Goal: Task Accomplishment & Management: Complete application form

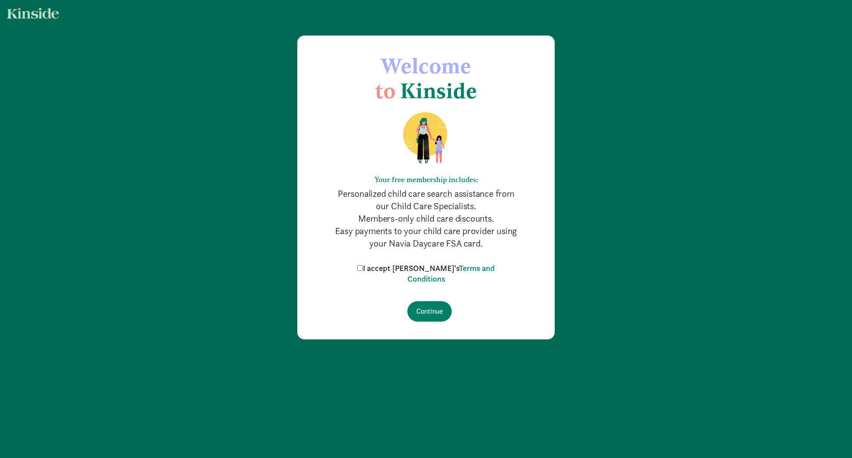
click at [363, 269] on input "I accept [PERSON_NAME]'s Terms and Conditions" at bounding box center [360, 268] width 6 height 6
checkbox input "true"
click at [434, 310] on input "Continue" at bounding box center [430, 311] width 44 height 20
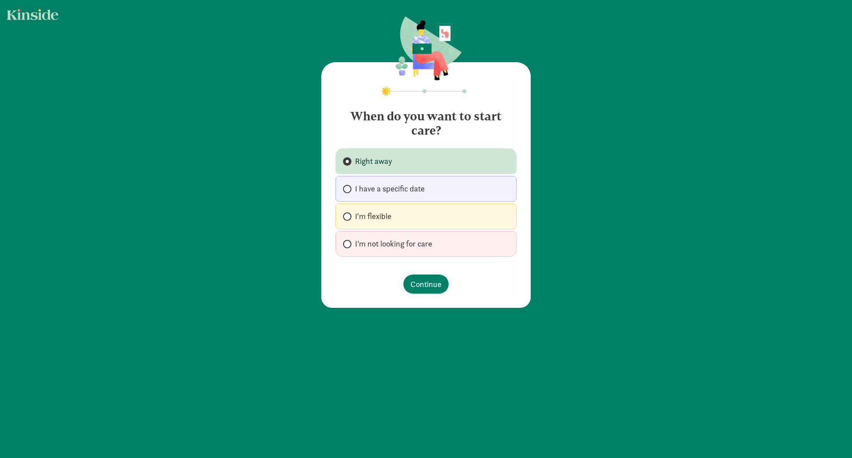
click at [371, 214] on span "I'm flexible" at bounding box center [373, 216] width 36 height 11
click at [349, 214] on input "I'm flexible" at bounding box center [346, 217] width 6 height 6
radio input "true"
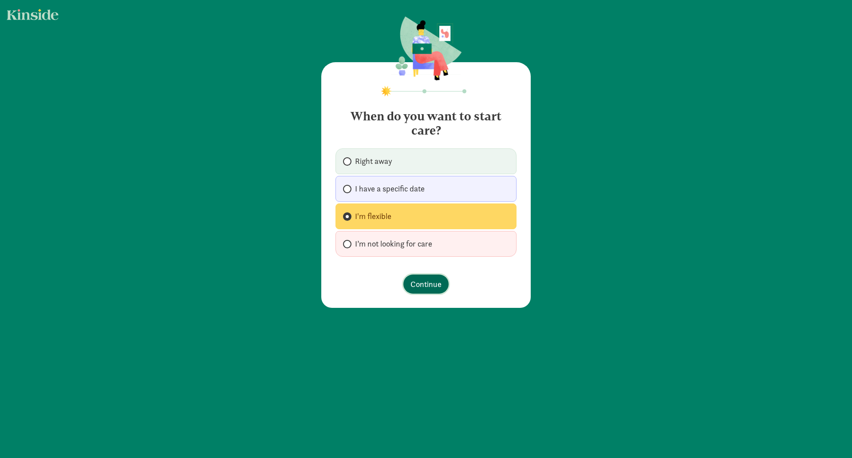
click at [416, 281] on span "Continue" at bounding box center [426, 284] width 31 height 12
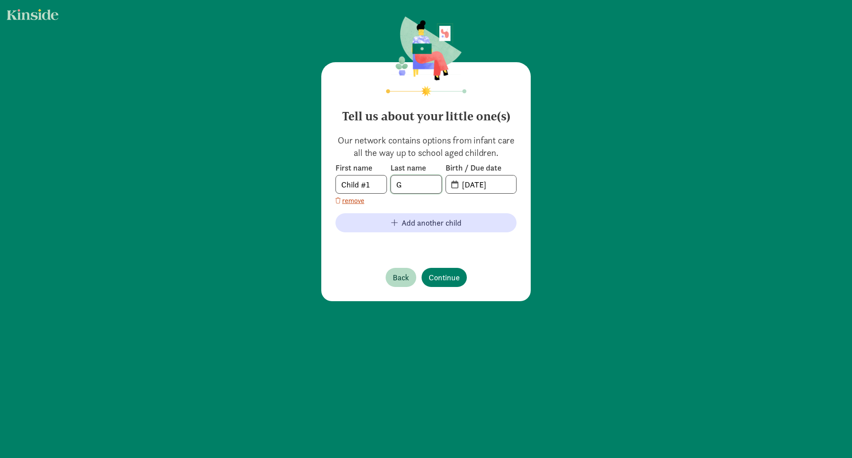
drag, startPoint x: 412, startPoint y: 188, endPoint x: 364, endPoint y: 184, distance: 49.0
click at [364, 184] on div "First name Child #1 Last name G Birth / Due date 08-15-2025" at bounding box center [426, 178] width 181 height 31
click at [462, 185] on input "08-15-2025" at bounding box center [486, 184] width 59 height 18
drag, startPoint x: 406, startPoint y: 183, endPoint x: 370, endPoint y: 188, distance: 36.3
click at [370, 188] on div "First name Child #1 Last name T1 Birth / Due date 08-15-2025" at bounding box center [426, 178] width 181 height 31
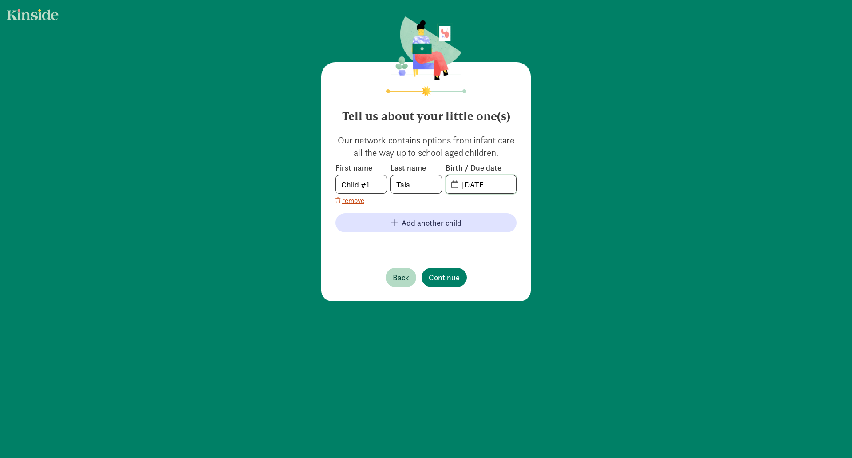
click at [471, 184] on input "08-15-2025" at bounding box center [486, 184] width 59 height 18
drag, startPoint x: 409, startPoint y: 184, endPoint x: 392, endPoint y: 185, distance: 16.9
click at [392, 185] on input "Tala" at bounding box center [416, 184] width 51 height 18
type input "Thea"
click at [464, 182] on input "08-15-2025" at bounding box center [486, 184] width 59 height 18
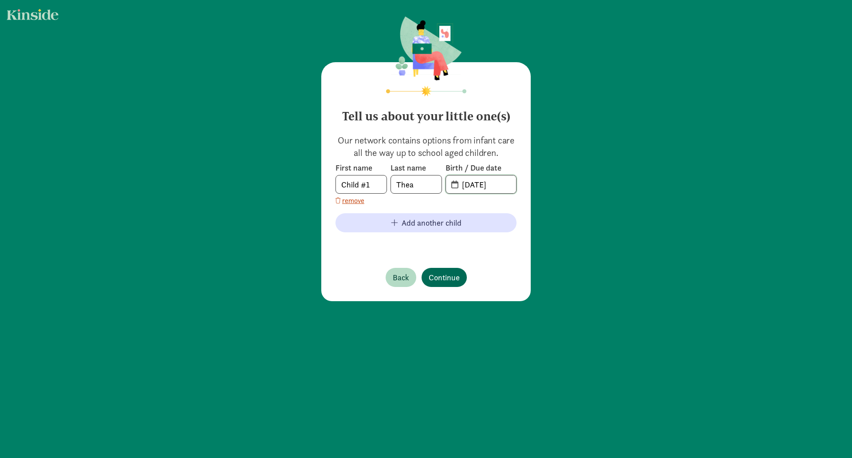
type input "04-15-2025"
click at [452, 283] on button "Continue" at bounding box center [444, 277] width 45 height 19
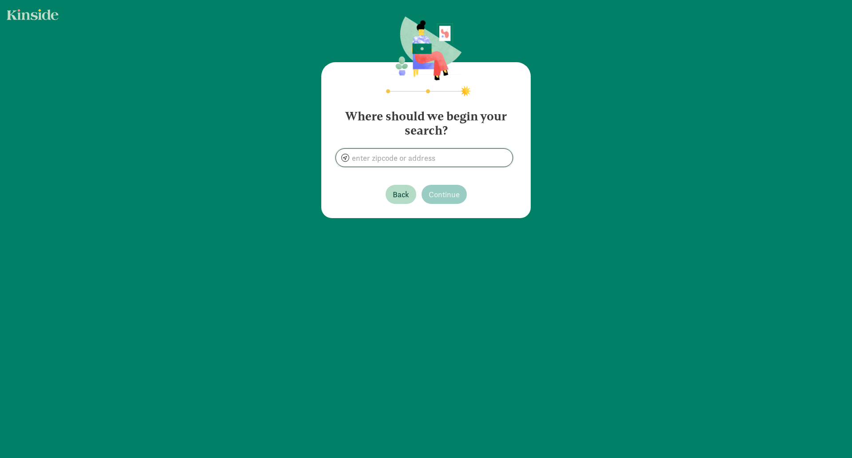
click at [380, 161] on input at bounding box center [424, 158] width 177 height 18
type input "New York, NY 10009, USA"
click at [446, 193] on span "Continue" at bounding box center [444, 194] width 31 height 12
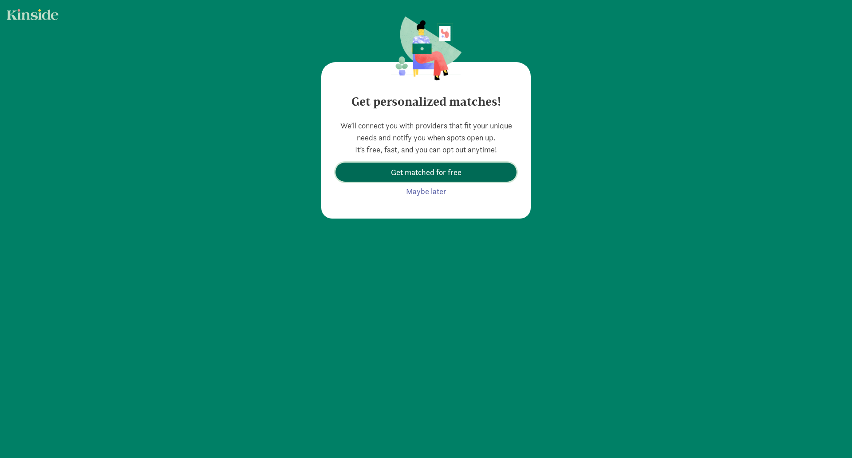
click at [438, 171] on span "Get matched for free" at bounding box center [426, 172] width 71 height 12
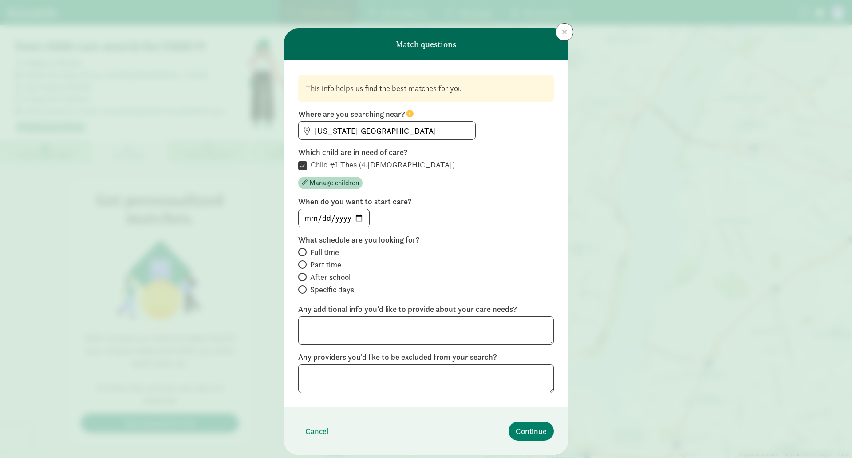
click at [349, 163] on label "Child #1 Thea (4.0 months old)" at bounding box center [381, 164] width 148 height 11
click at [307, 163] on input "Child #1 Thea (4.0 months old)" at bounding box center [302, 165] width 9 height 12
click at [349, 163] on label "Child #1 Thea (4.0 months old)" at bounding box center [381, 164] width 148 height 11
click at [307, 163] on input "Child #1 Thea (4.0 months old)" at bounding box center [302, 165] width 9 height 12
checkbox input "true"
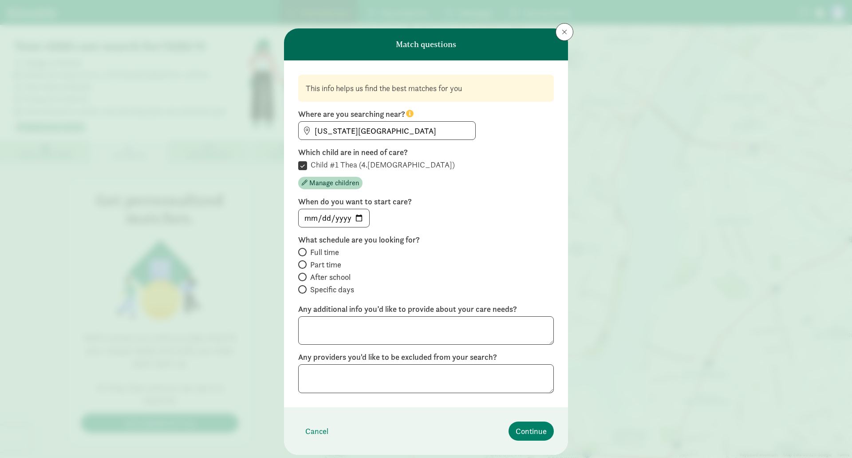
click at [303, 264] on span at bounding box center [302, 264] width 8 height 8
click at [303, 264] on input "Part time" at bounding box center [301, 265] width 6 height 6
radio input "true"
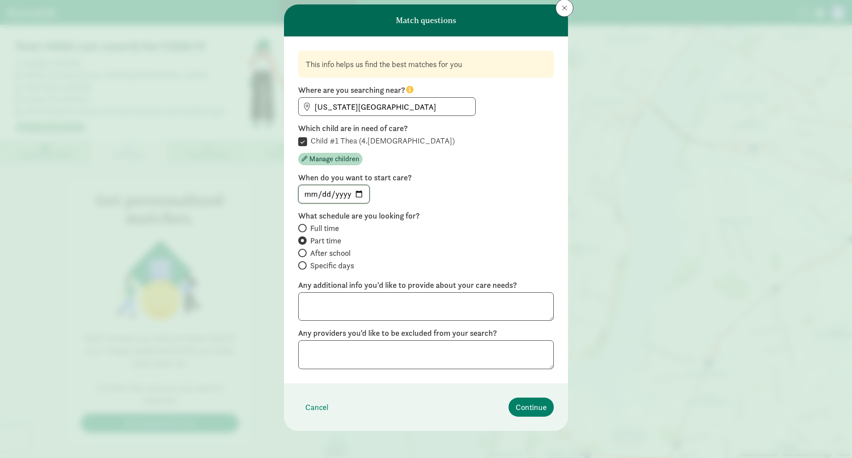
click at [356, 190] on input "date" at bounding box center [334, 194] width 71 height 18
type input "2025-10-01"
click at [539, 408] on span "Continue" at bounding box center [531, 407] width 31 height 12
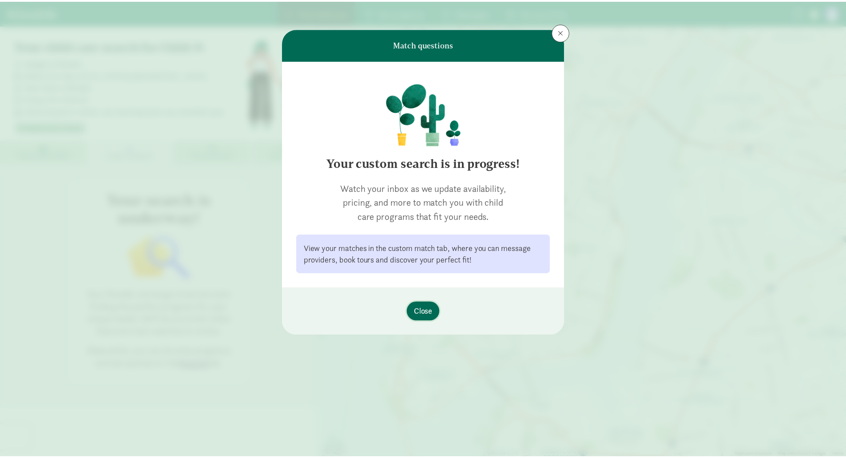
scroll to position [0, 0]
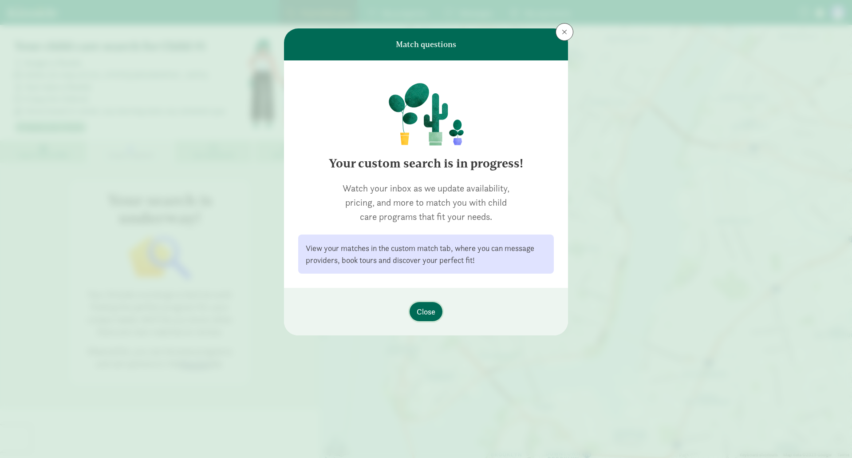
click at [423, 312] on span "Close" at bounding box center [426, 311] width 19 height 12
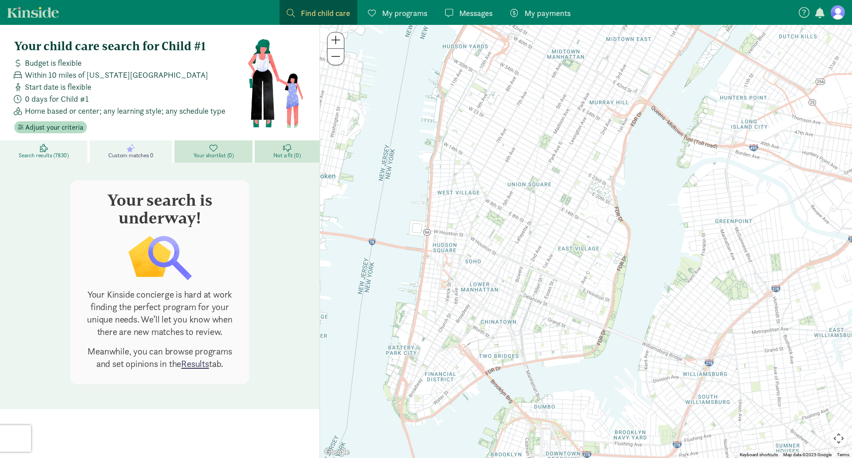
click at [69, 153] on link "Search results (7830)" at bounding box center [45, 151] width 90 height 22
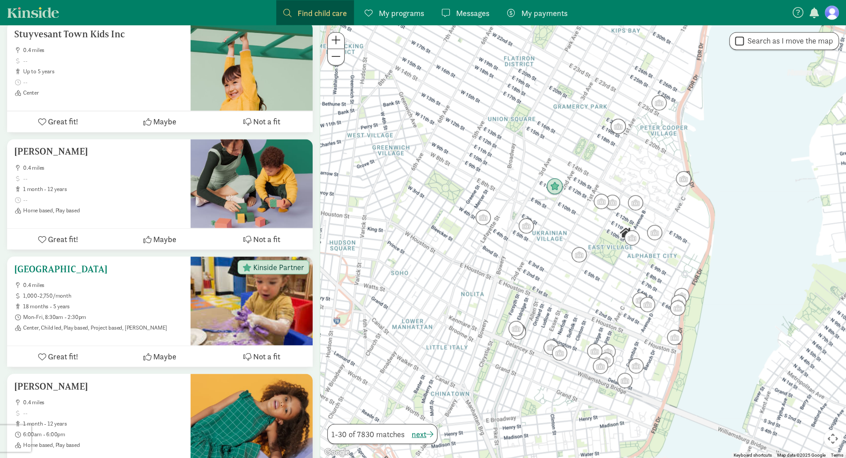
scroll to position [1154, 0]
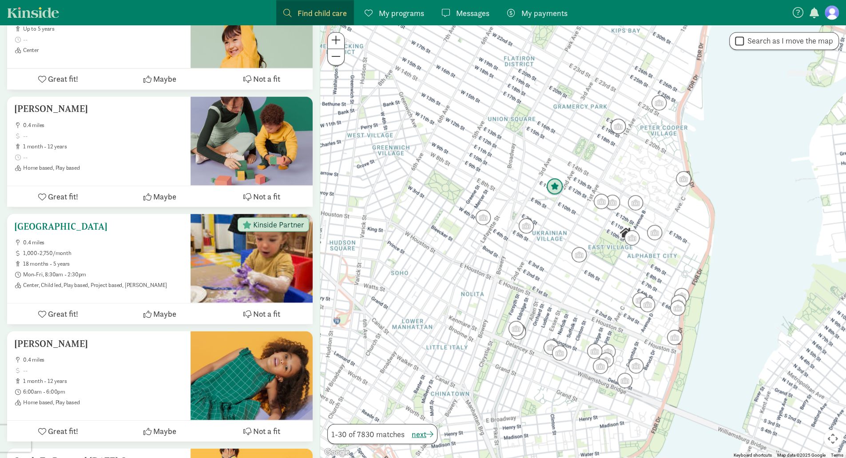
click at [91, 228] on h5 "[GEOGRAPHIC_DATA]" at bounding box center [98, 226] width 169 height 11
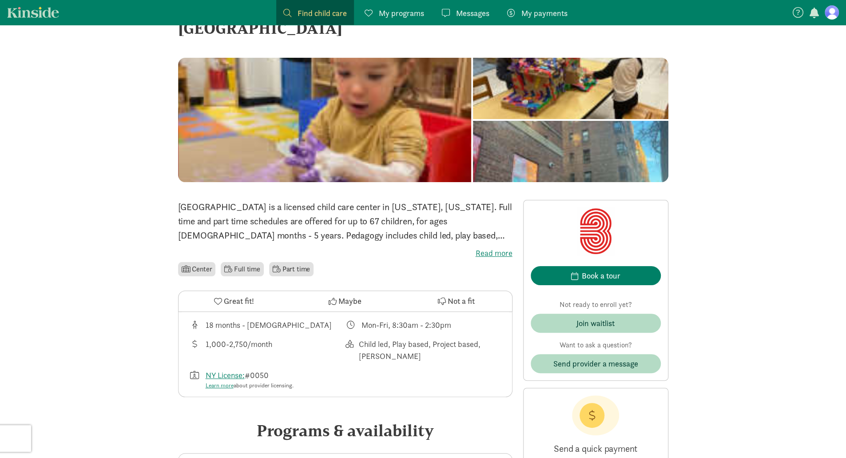
scroll to position [44, 0]
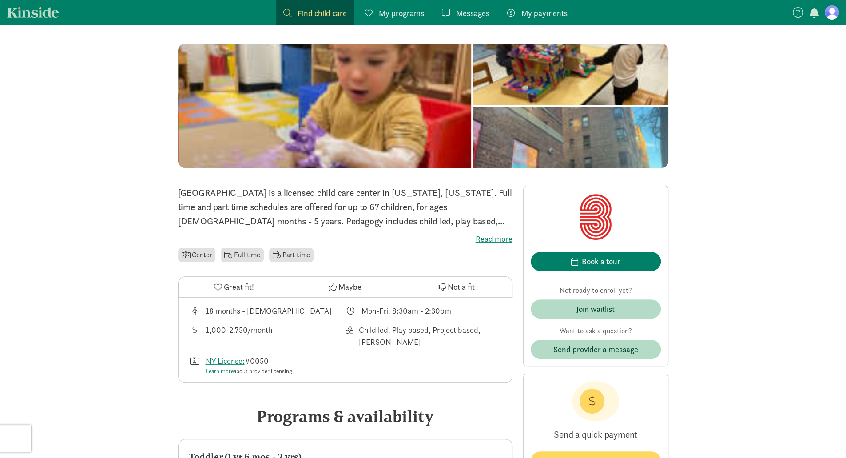
click at [480, 243] on label "Read more" at bounding box center [345, 239] width 334 height 11
click at [0, 0] on input "Read more" at bounding box center [0, 0] width 0 height 0
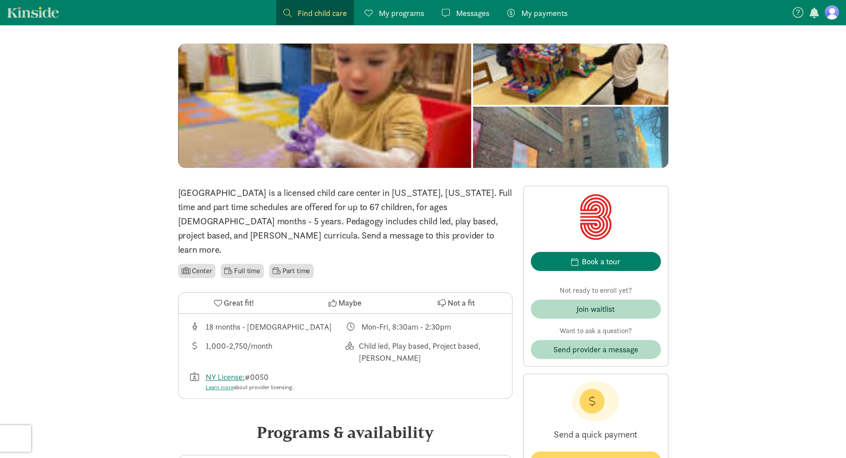
click at [480, 243] on div "Third Street Preschool is a licensed child care center in new york, New York. F…" at bounding box center [345, 233] width 334 height 94
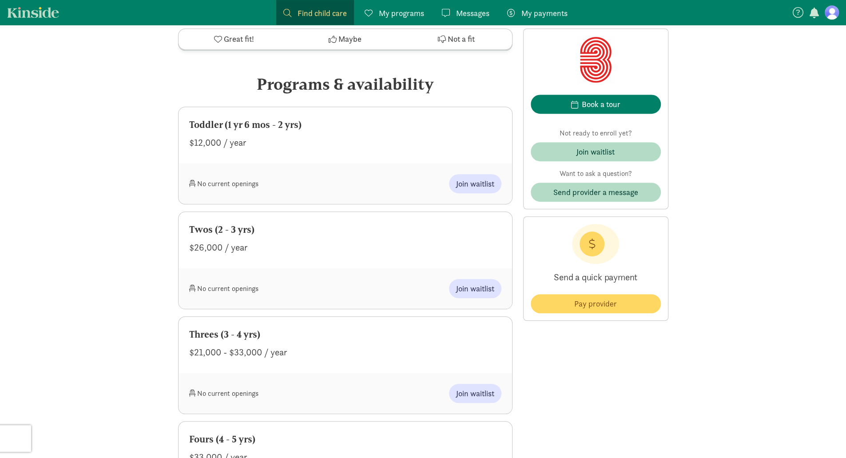
scroll to position [355, 0]
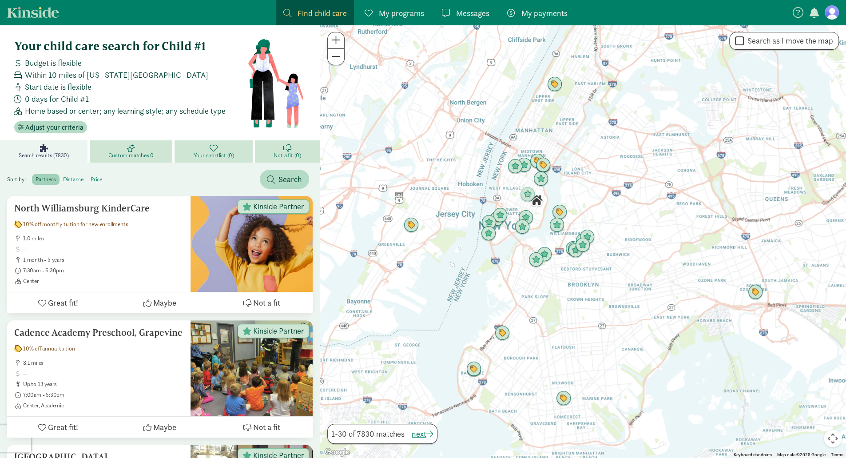
click at [87, 179] on label "distance" at bounding box center [96, 179] width 19 height 11
click at [63, 176] on input "distance" at bounding box center [63, 176] width 0 height 0
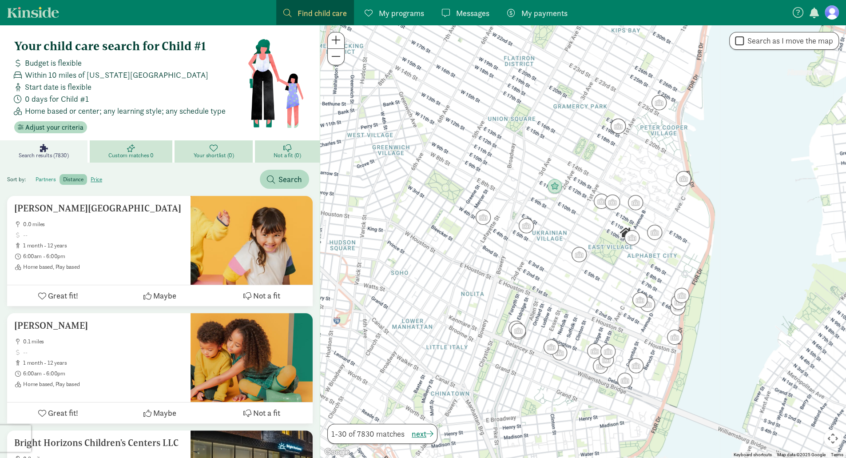
click at [59, 177] on label "partners" at bounding box center [73, 179] width 28 height 11
click at [36, 176] on input "partners" at bounding box center [36, 176] width 0 height 0
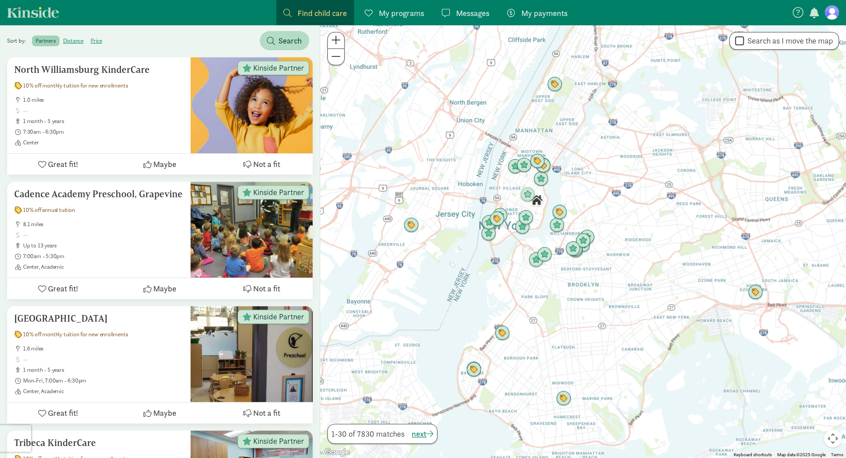
scroll to position [74, 0]
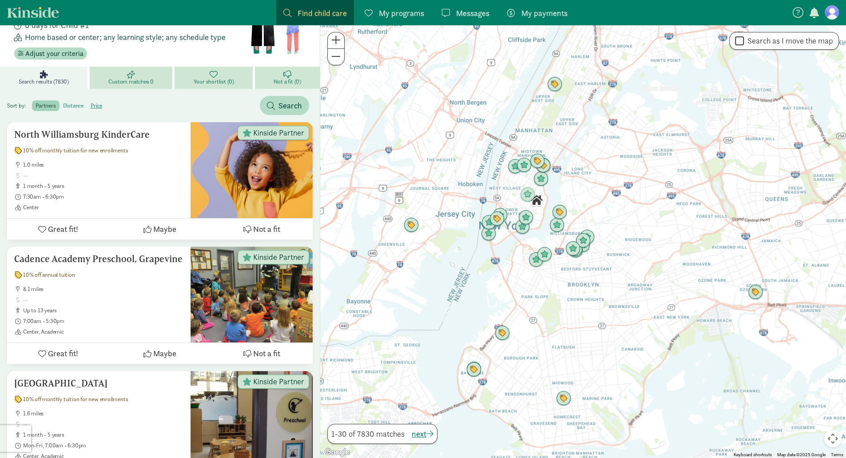
click at [87, 106] on label "distance" at bounding box center [96, 105] width 19 height 11
click at [63, 102] on input "distance" at bounding box center [63, 102] width 0 height 0
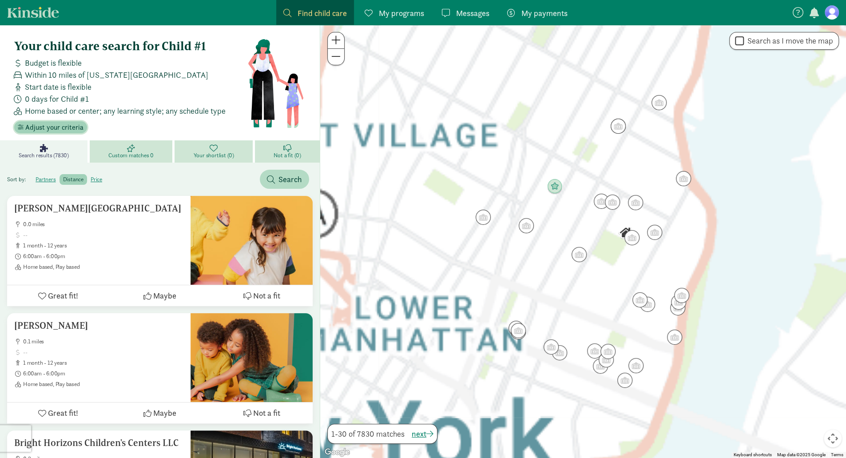
click at [59, 128] on span "Adjust your criteria" at bounding box center [54, 127] width 58 height 11
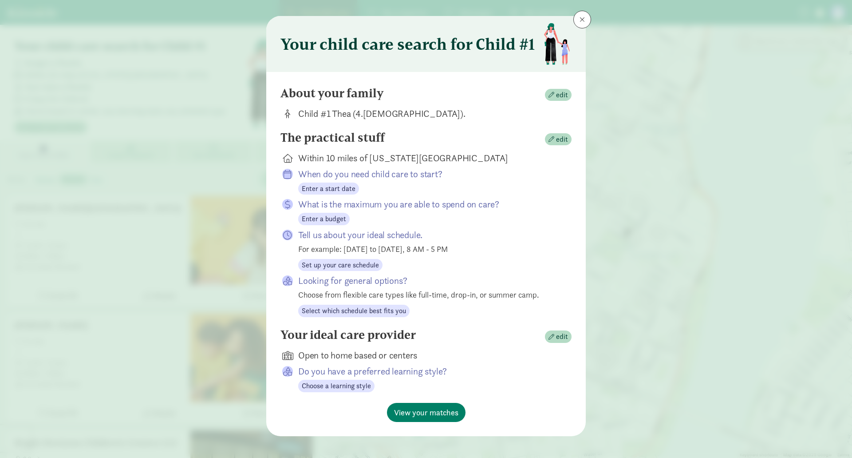
scroll to position [18, 0]
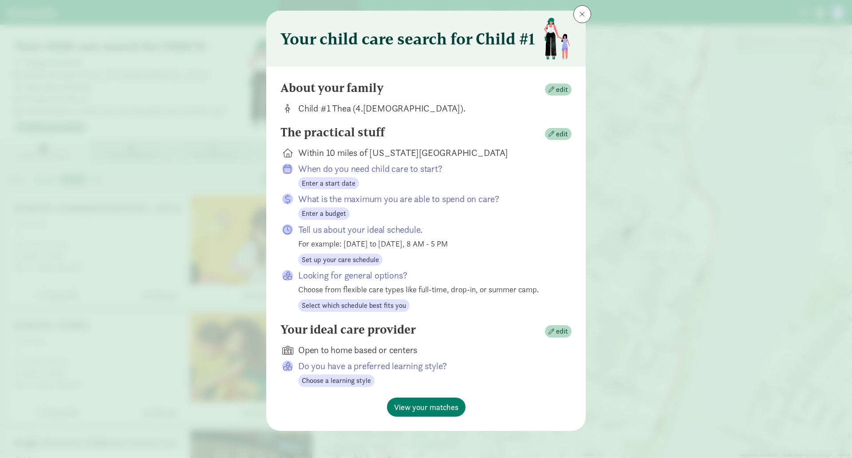
click at [355, 346] on div "Open to home based or centers" at bounding box center [427, 350] width 259 height 12
click at [557, 330] on span "edit" at bounding box center [562, 331] width 12 height 11
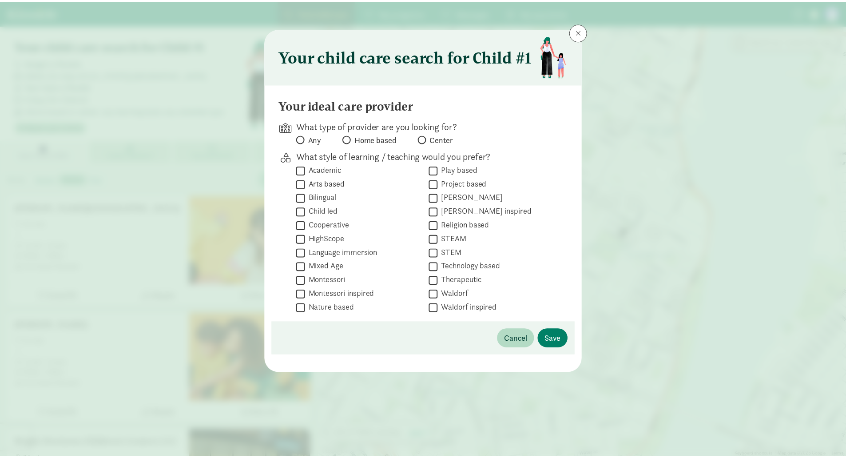
scroll to position [0, 0]
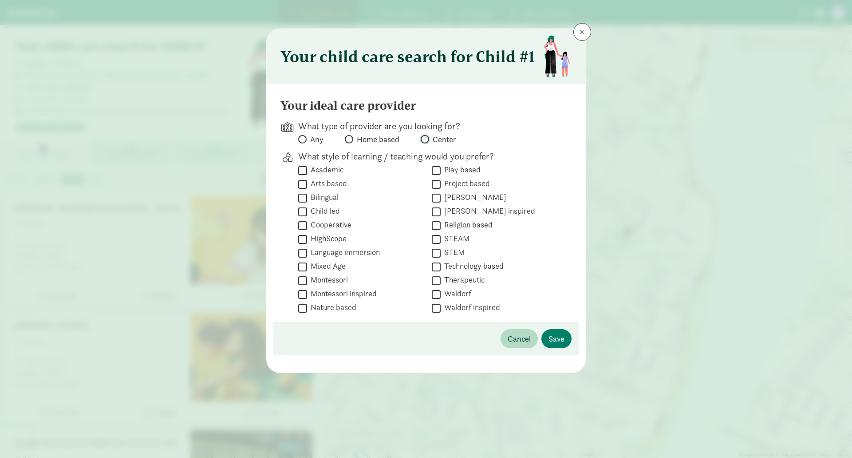
click at [422, 138] on input "Center" at bounding box center [424, 139] width 6 height 6
radio input "true"
click at [558, 337] on span "Save" at bounding box center [557, 339] width 16 height 12
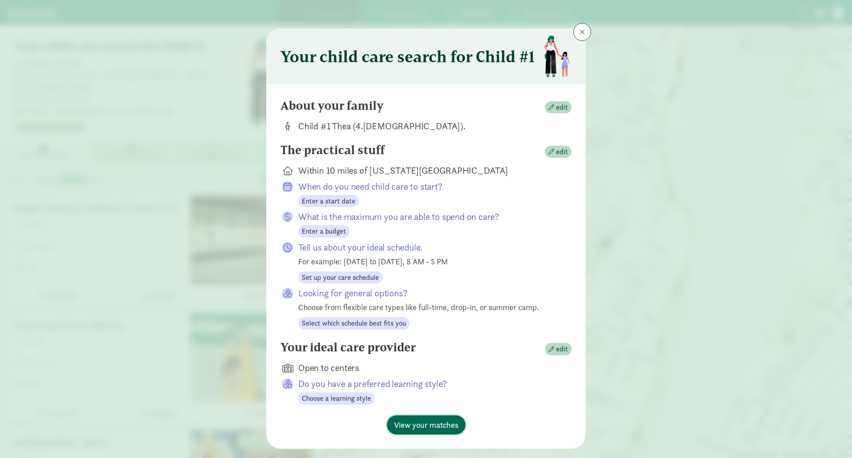
click at [400, 426] on span "View your matches" at bounding box center [426, 425] width 64 height 12
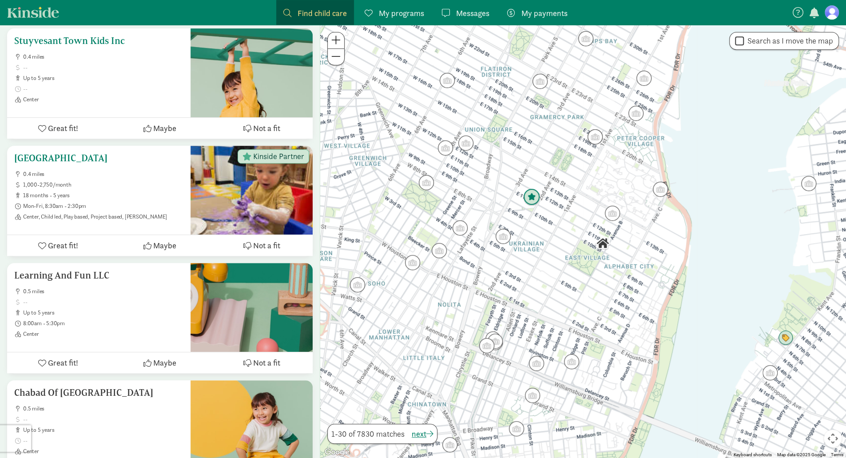
scroll to position [311, 0]
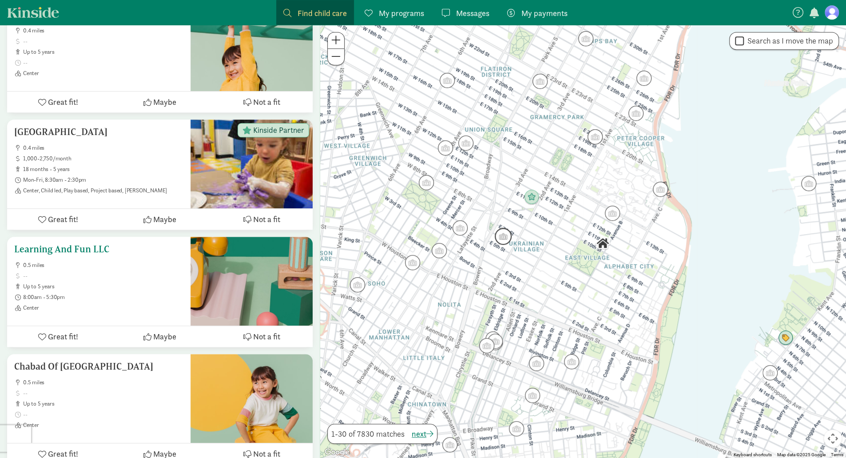
click at [93, 262] on span "0.5 miles" at bounding box center [103, 265] width 160 height 7
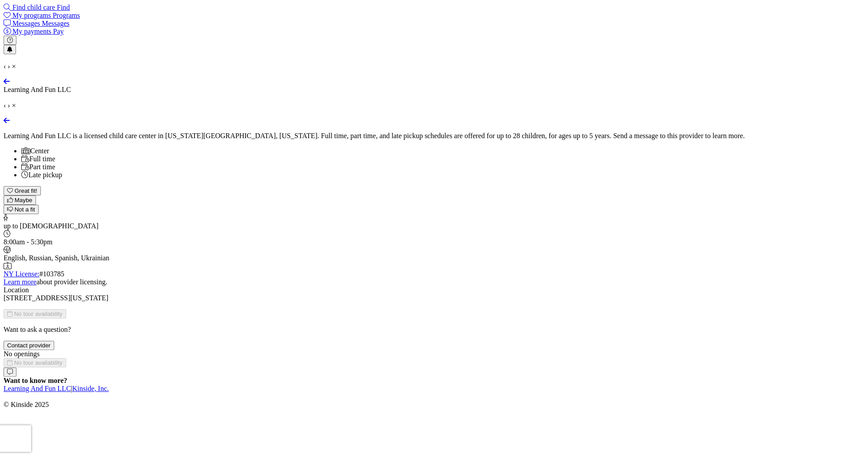
scroll to position [289, 0]
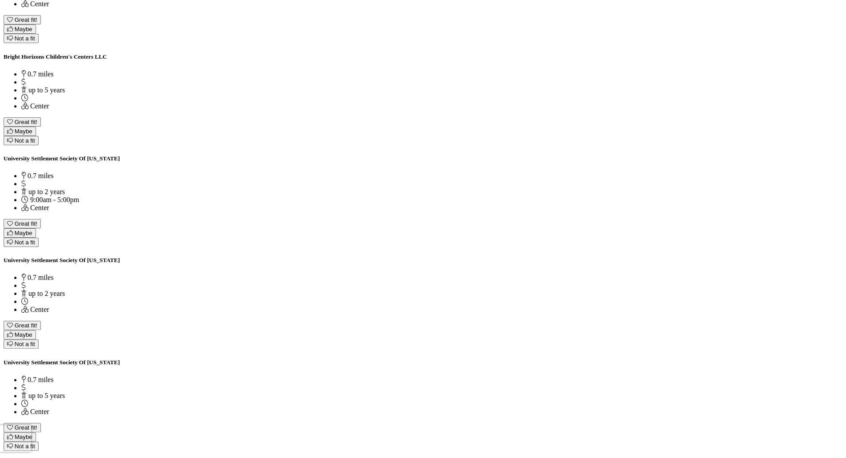
scroll to position [3405, 0]
